Goal: Find specific page/section: Find specific page/section

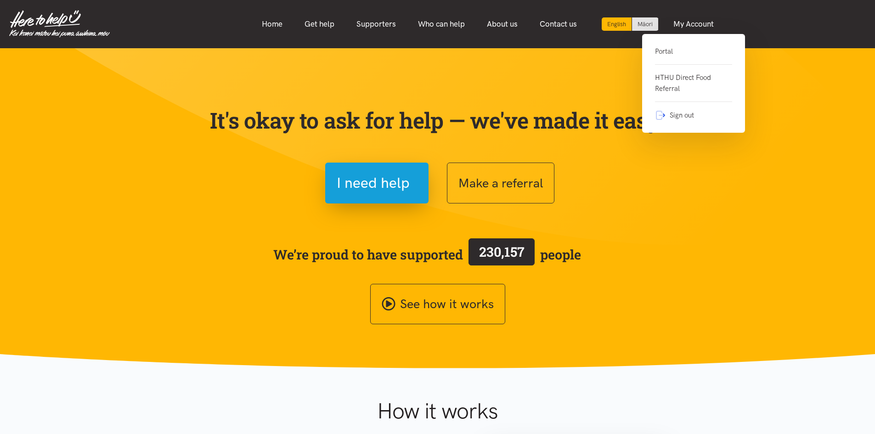
click at [672, 52] on link "Portal" at bounding box center [693, 55] width 77 height 19
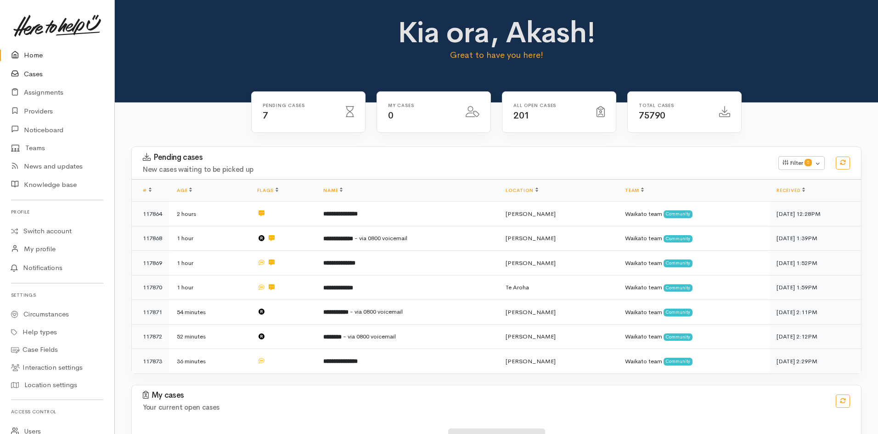
click at [30, 70] on link "Cases" at bounding box center [57, 74] width 114 height 19
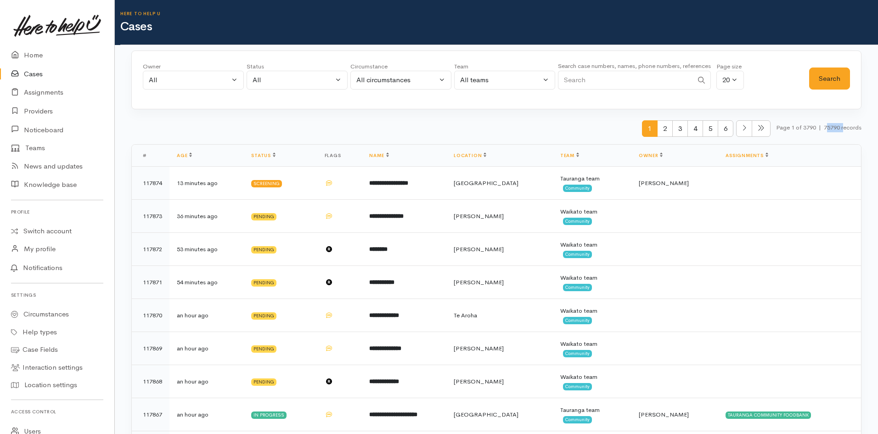
drag, startPoint x: 823, startPoint y: 130, endPoint x: 842, endPoint y: 130, distance: 18.9
click at [842, 130] on small "Page 1 of 3790 | 75790 records" at bounding box center [818, 132] width 85 height 24
